Goal: Information Seeking & Learning: Find specific fact

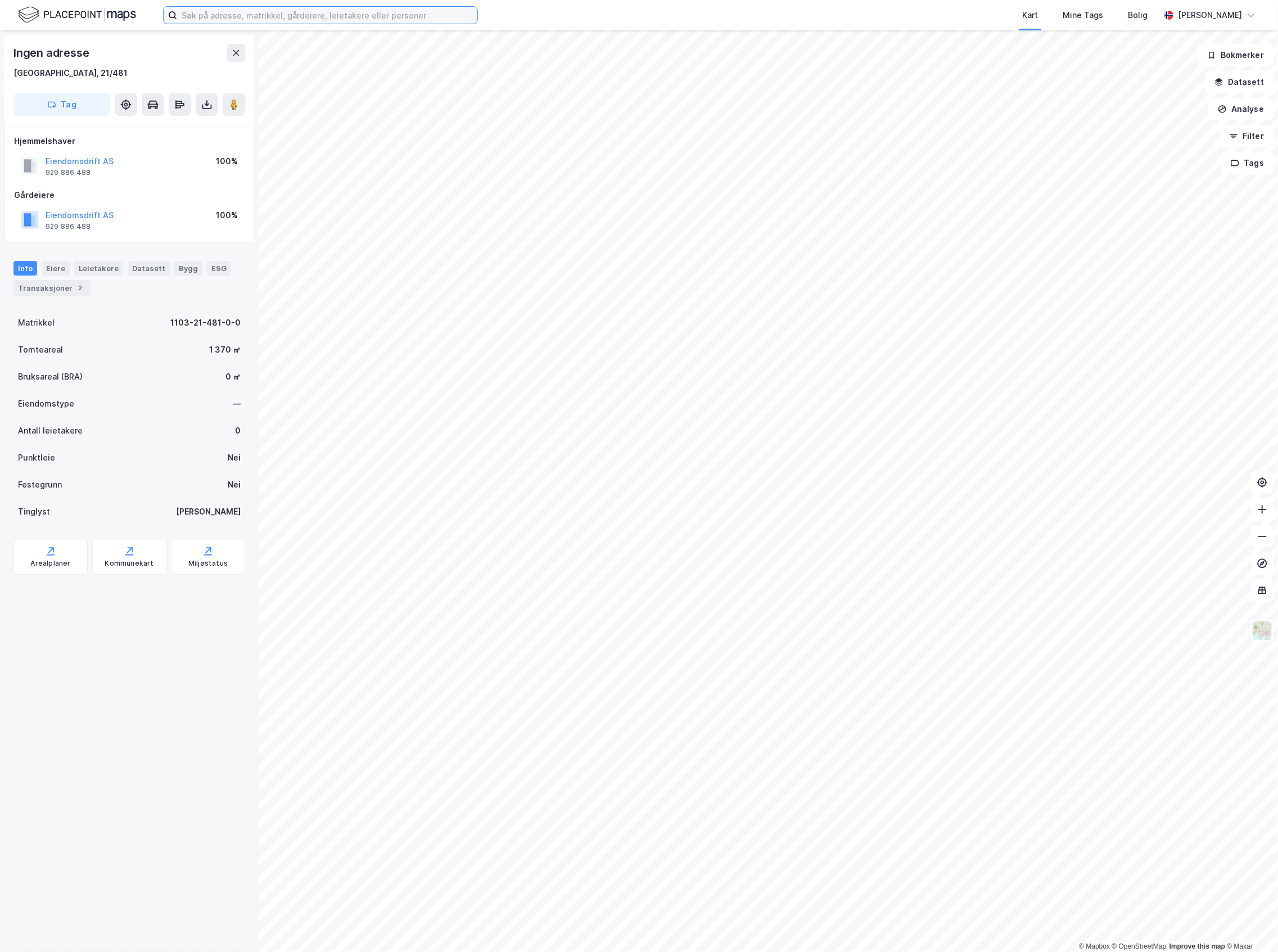
click at [210, 10] on input at bounding box center [327, 15] width 300 height 17
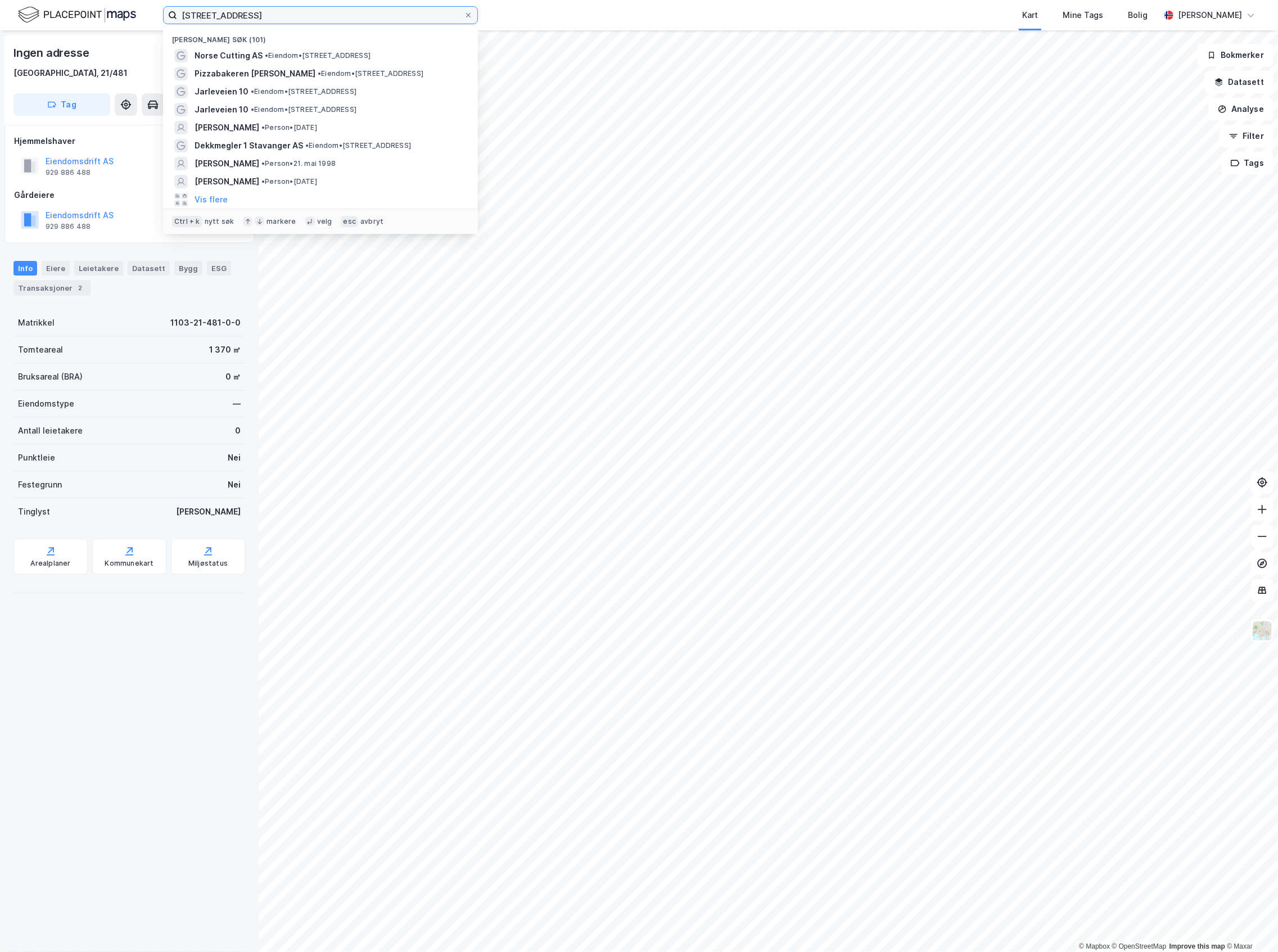
type input "[STREET_ADDRESS]"
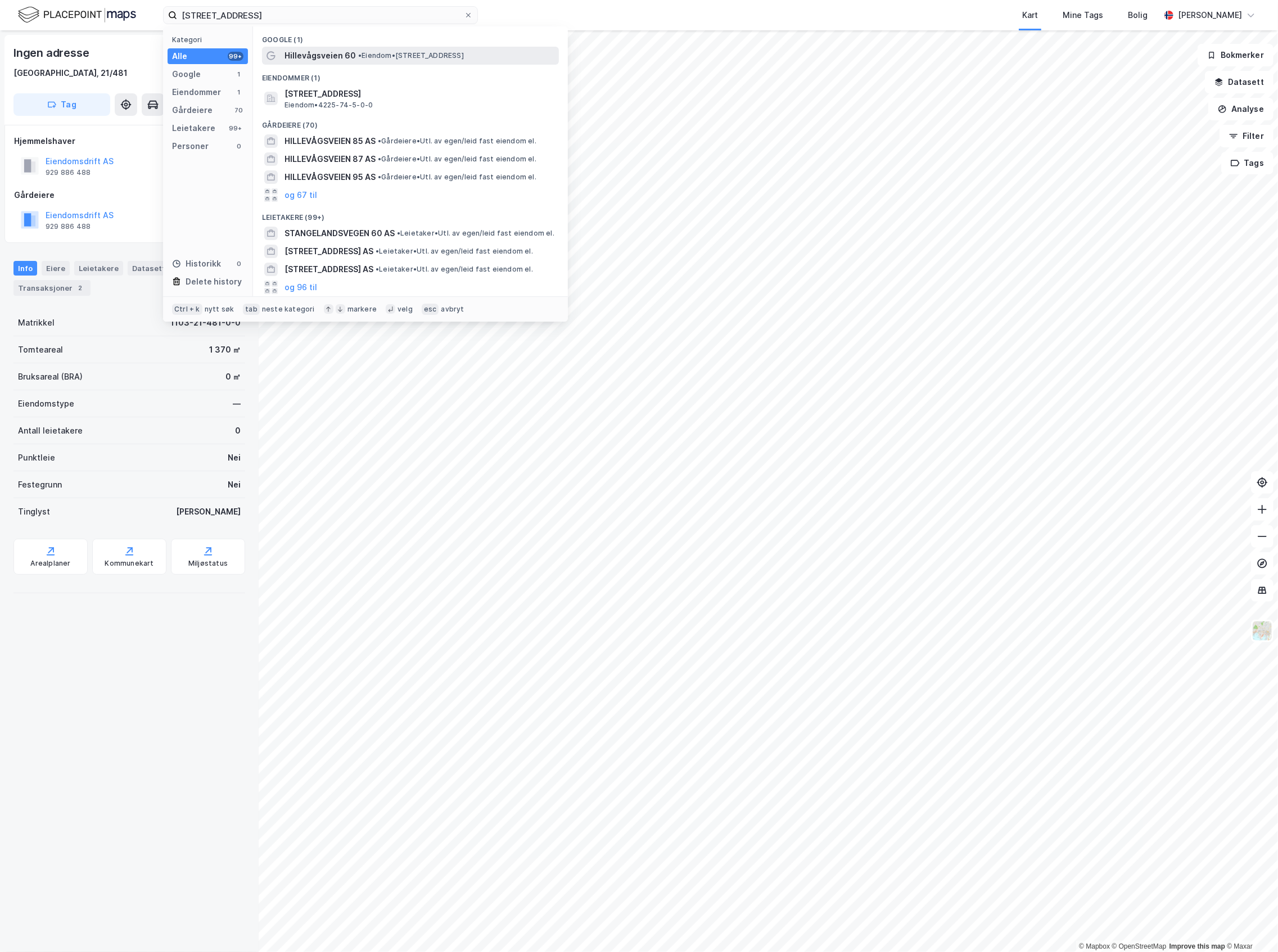
click at [358, 54] on span "•" at bounding box center [360, 55] width 4 height 8
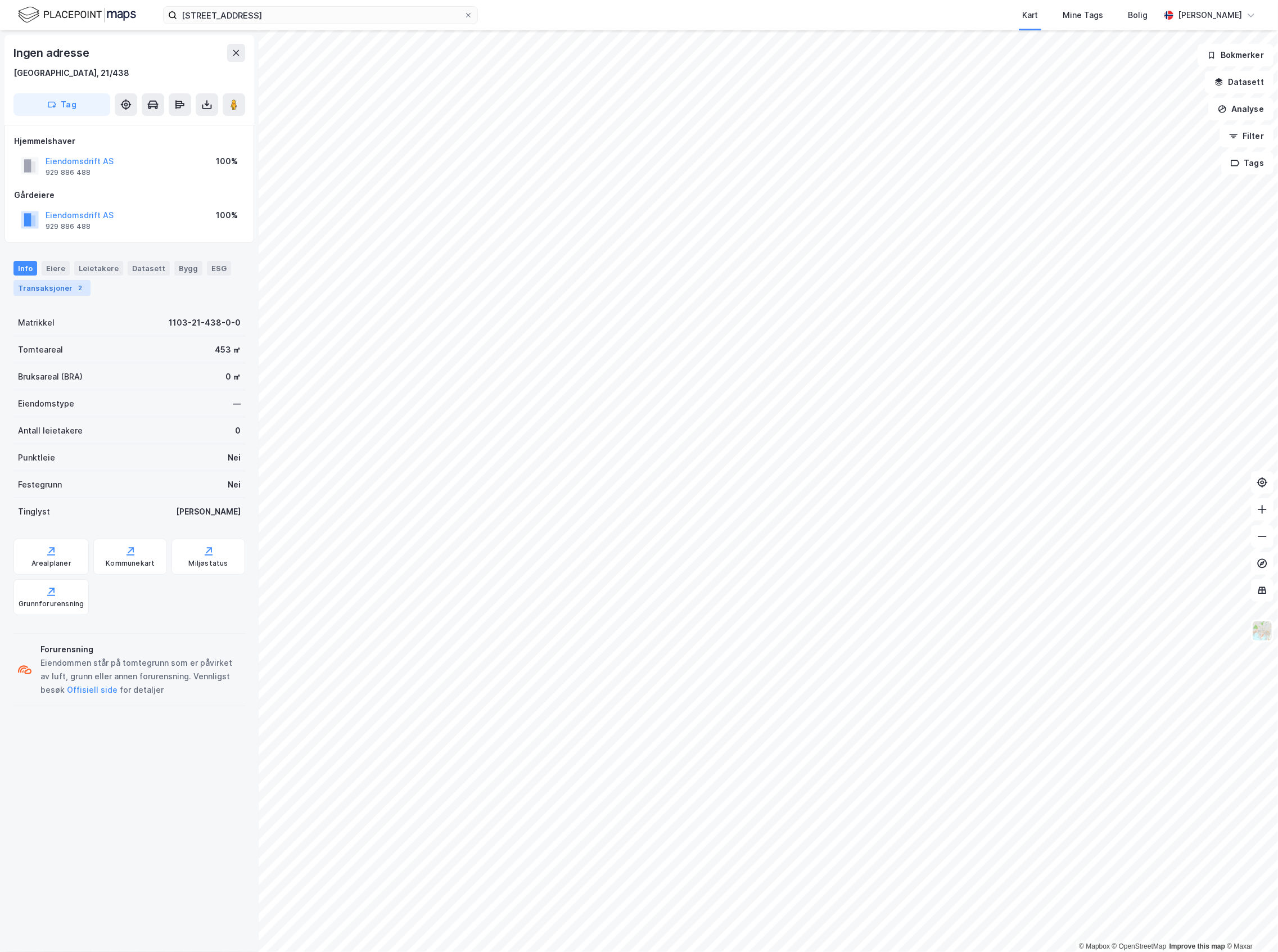
click at [64, 288] on div "Transaksjoner 2" at bounding box center [53, 288] width 77 height 16
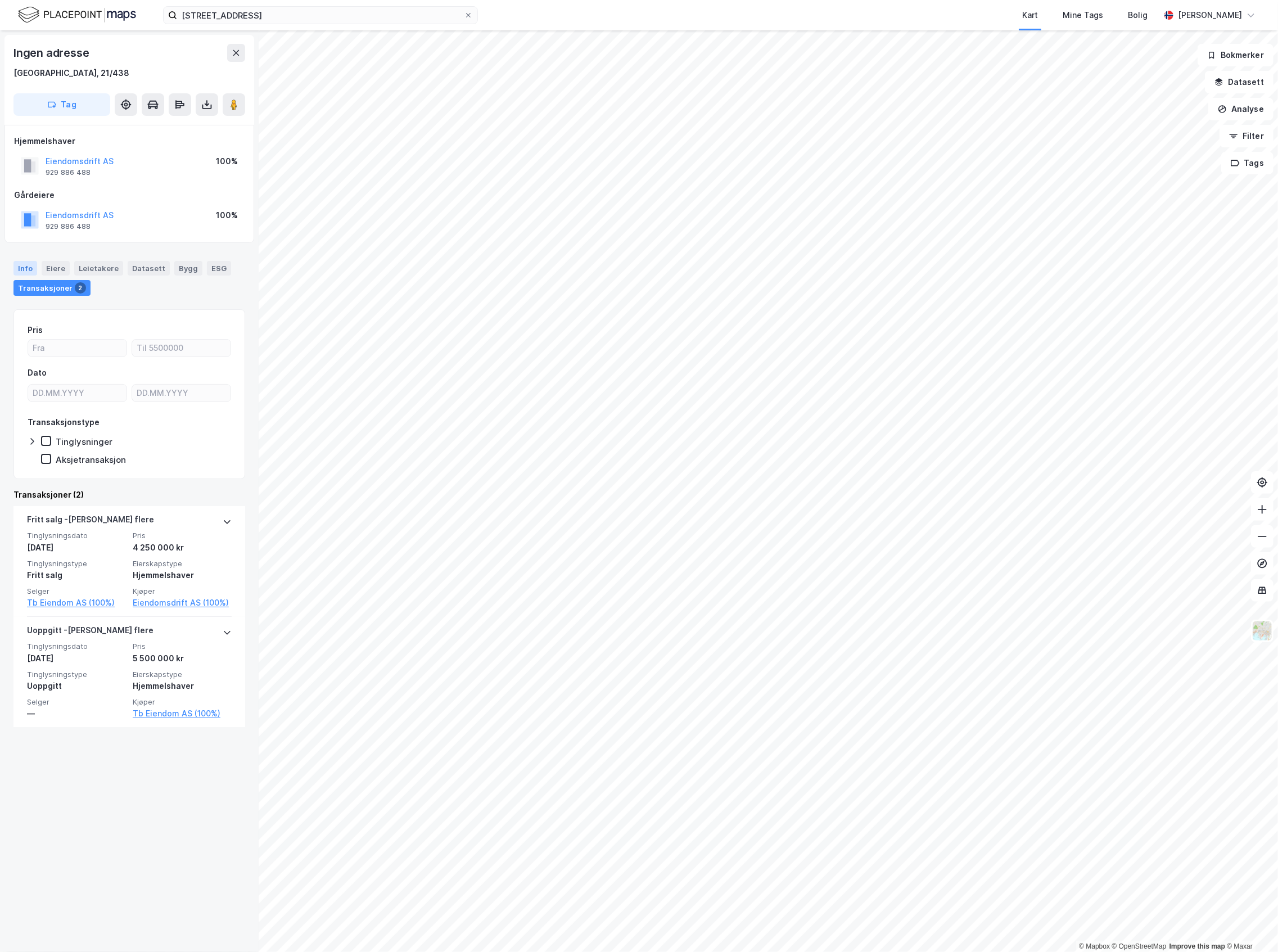
click at [34, 268] on div "Info" at bounding box center [26, 268] width 24 height 15
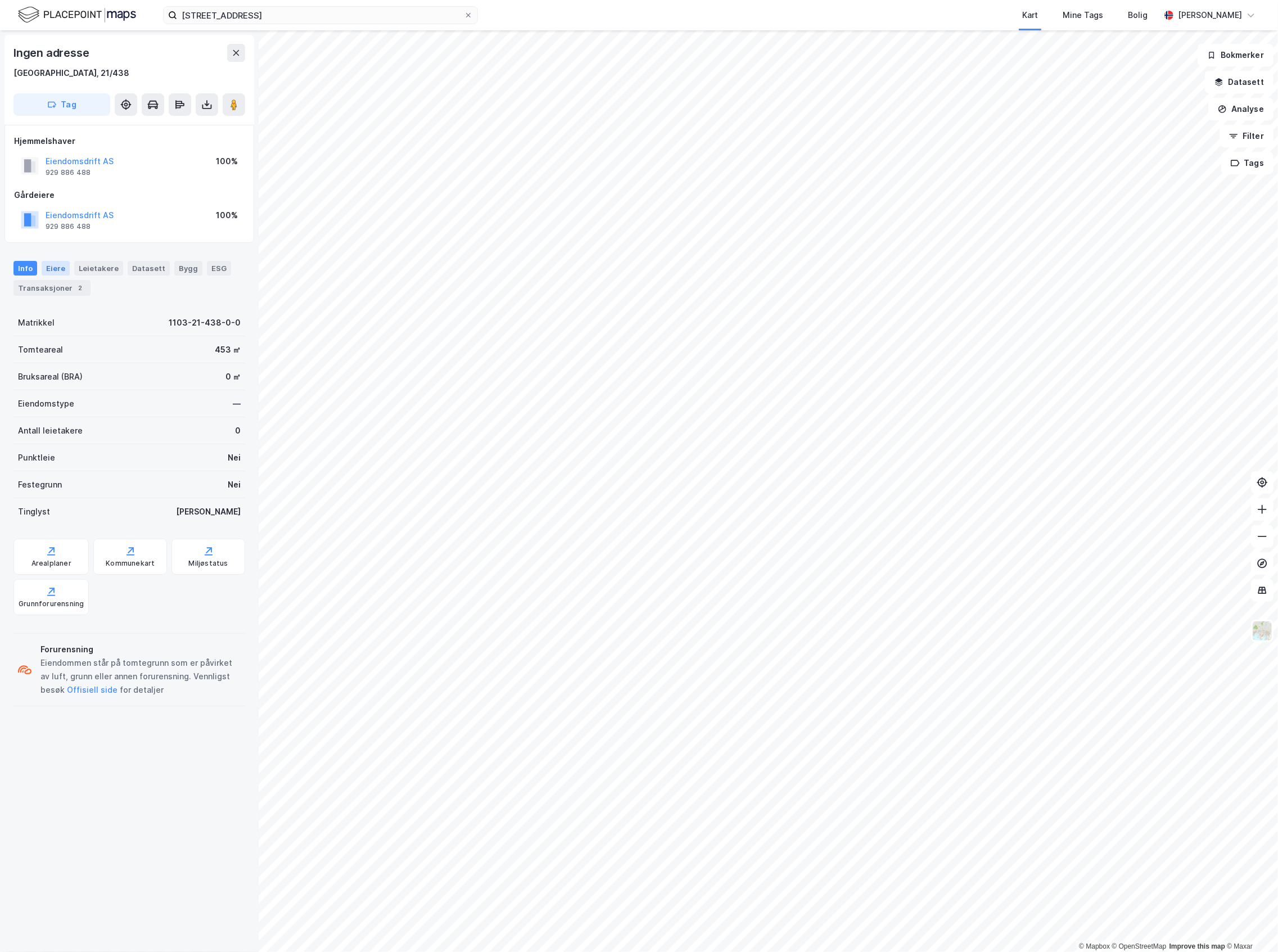
click at [59, 271] on div "Eiere" at bounding box center [55, 268] width 29 height 15
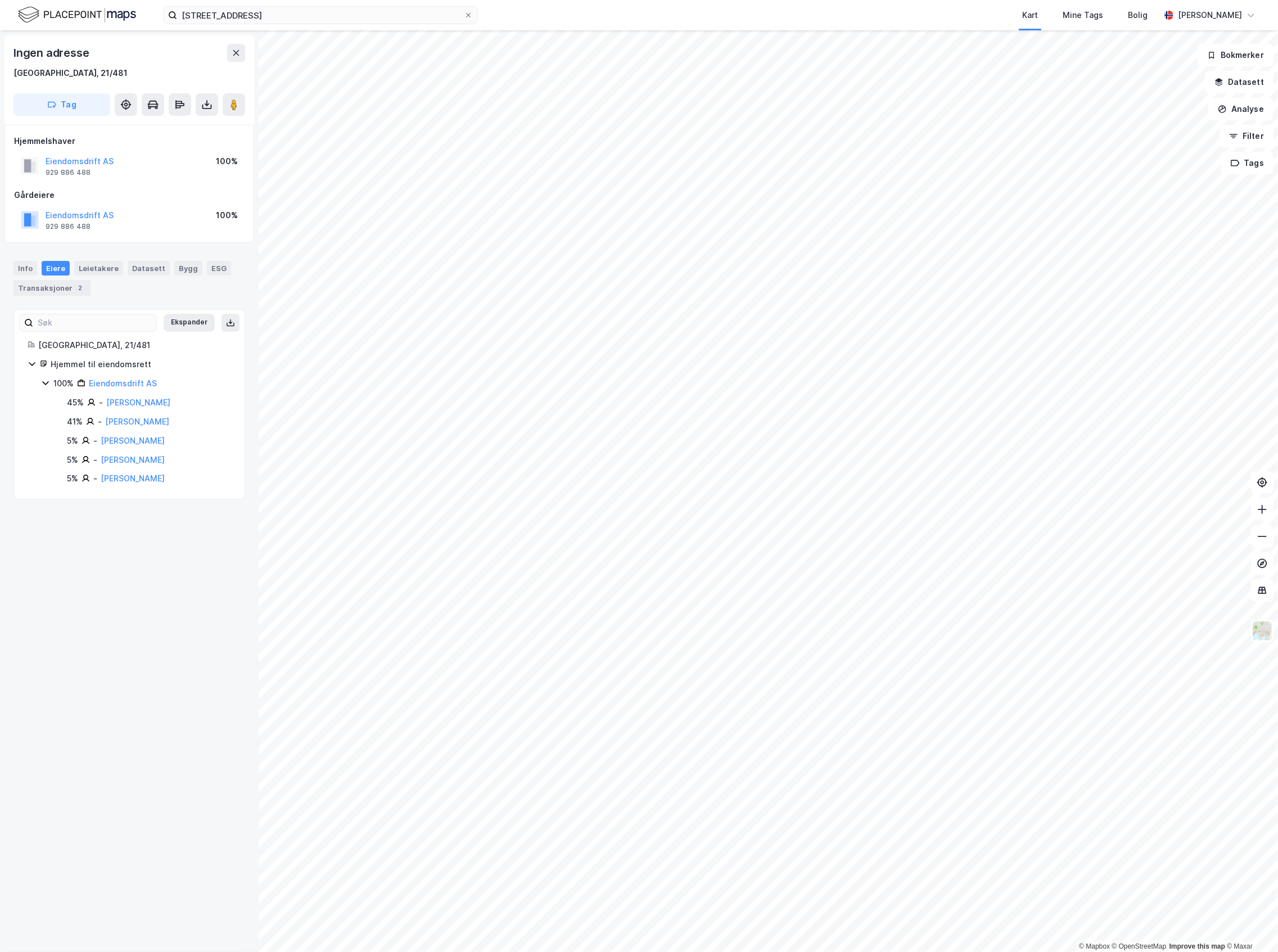
click at [245, 57] on div "Ingen adresse [GEOGRAPHIC_DATA], 21/481 Tag" at bounding box center [129, 80] width 250 height 90
click at [236, 55] on icon at bounding box center [236, 53] width 9 height 9
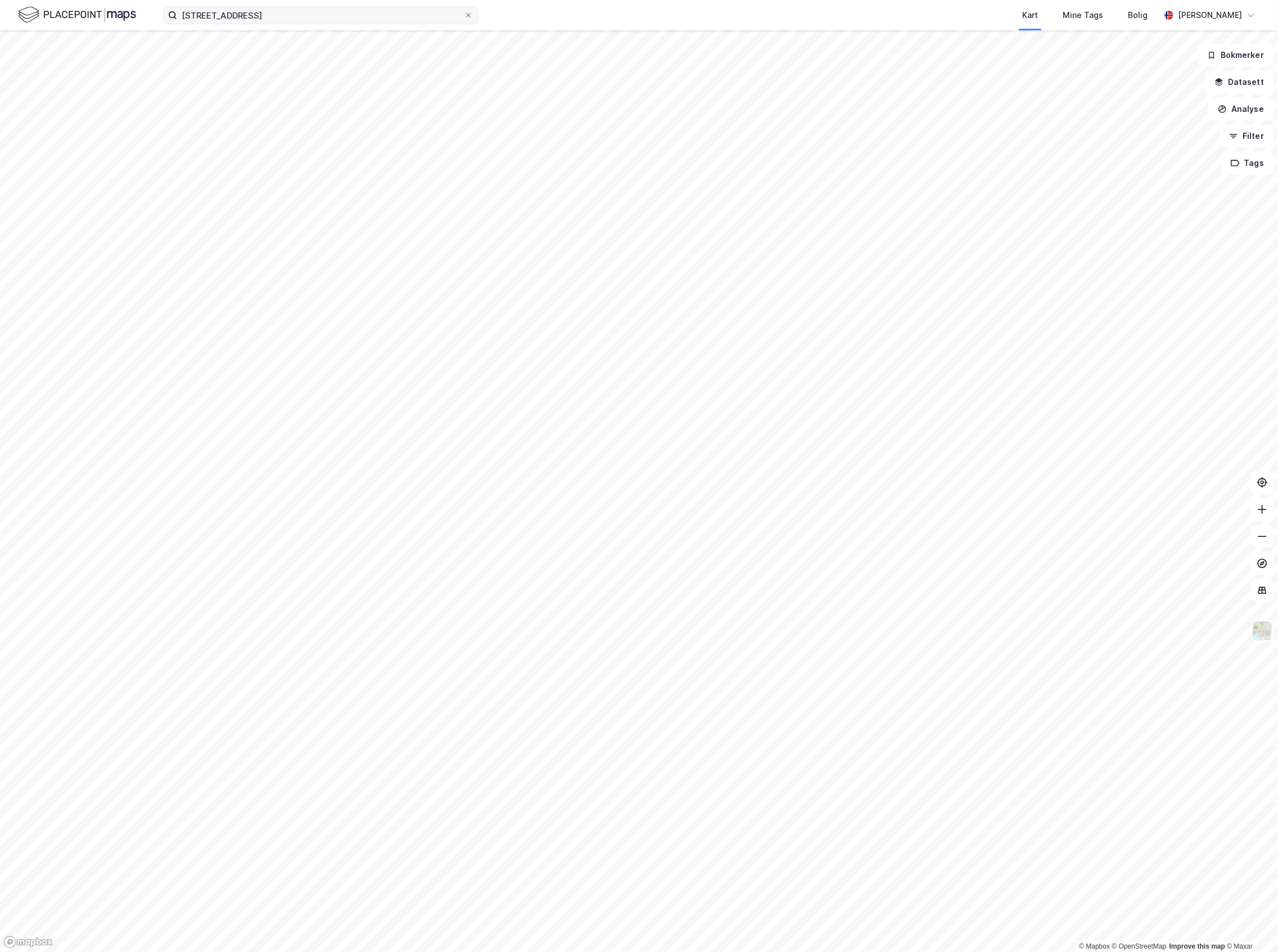
click at [471, 14] on span at bounding box center [468, 16] width 9 height 9
click at [463, 14] on input "[STREET_ADDRESS]" at bounding box center [320, 15] width 287 height 17
